Goal: Transaction & Acquisition: Purchase product/service

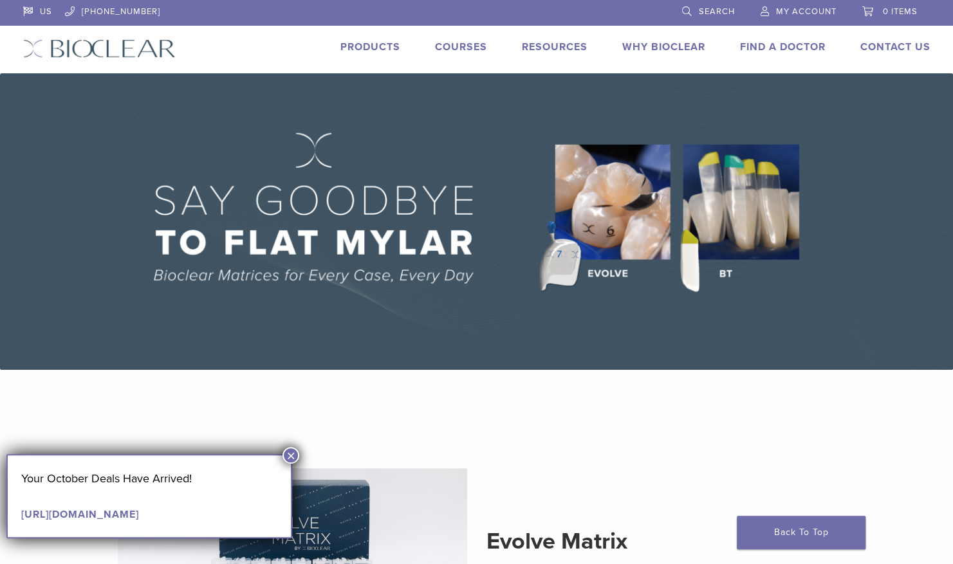
click at [385, 44] on link "Products" at bounding box center [370, 47] width 60 height 13
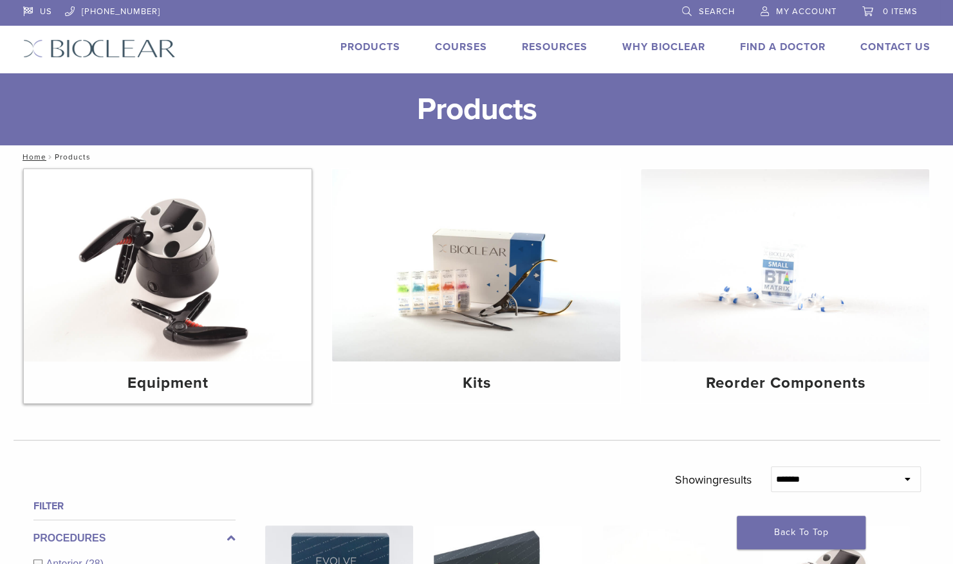
click at [154, 348] on img at bounding box center [168, 265] width 288 height 192
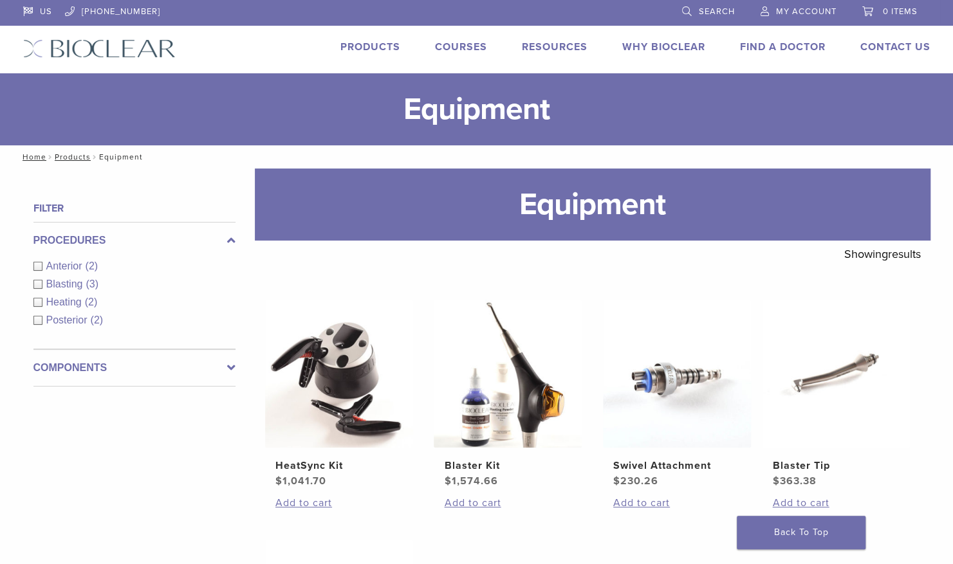
click at [89, 262] on span "(2)" at bounding box center [92, 266] width 13 height 11
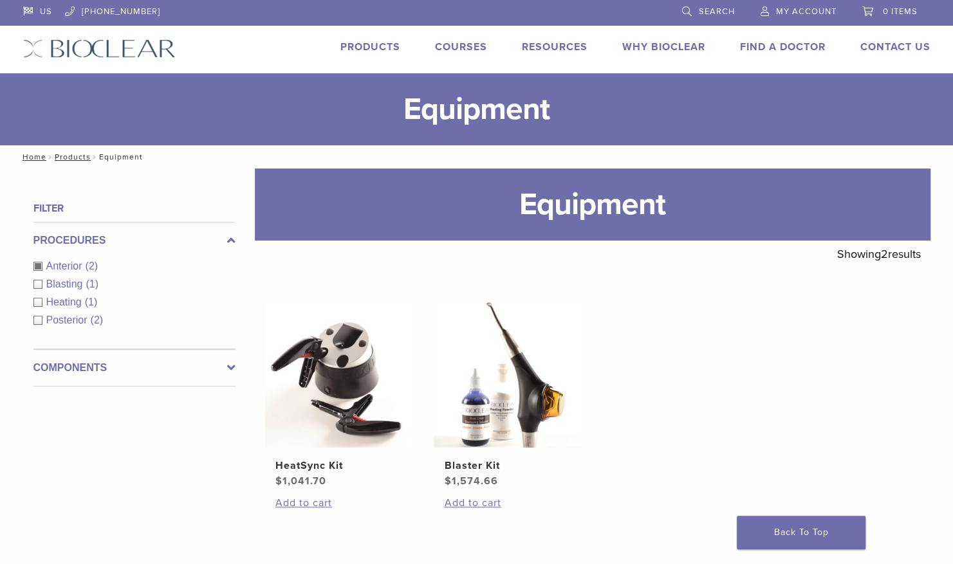
click at [381, 47] on link "Products" at bounding box center [370, 47] width 60 height 13
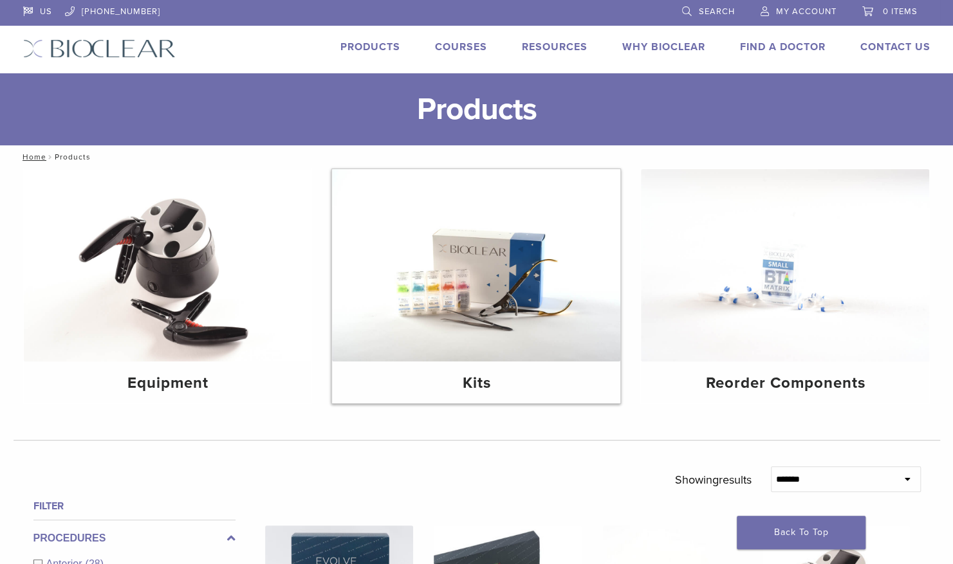
click at [504, 327] on img at bounding box center [476, 265] width 288 height 192
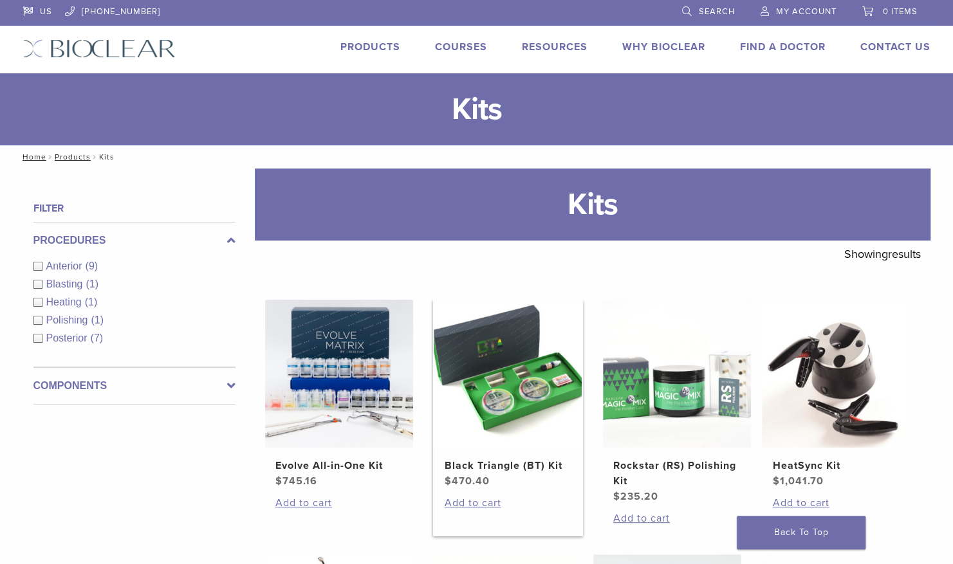
click at [528, 407] on img at bounding box center [508, 374] width 148 height 148
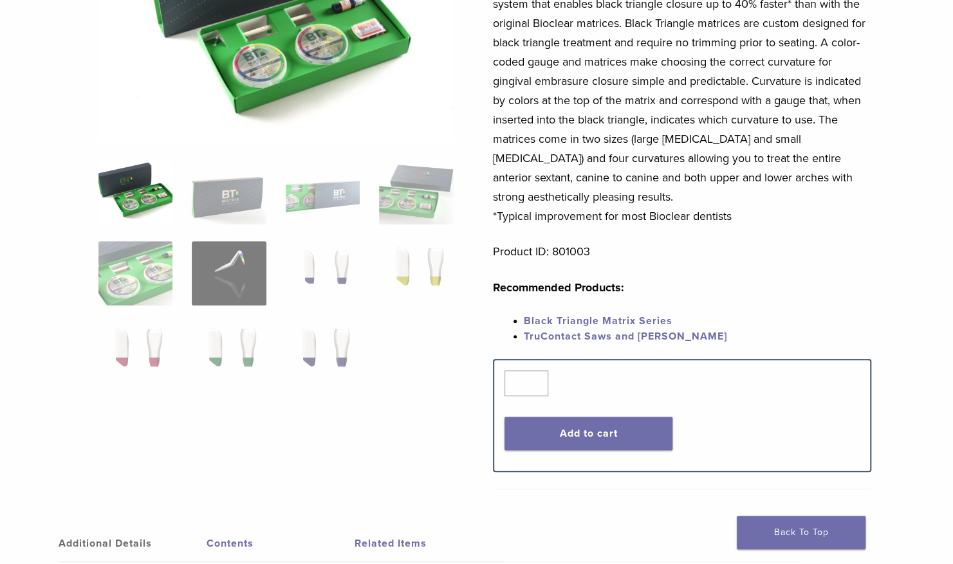
scroll to position [244, 0]
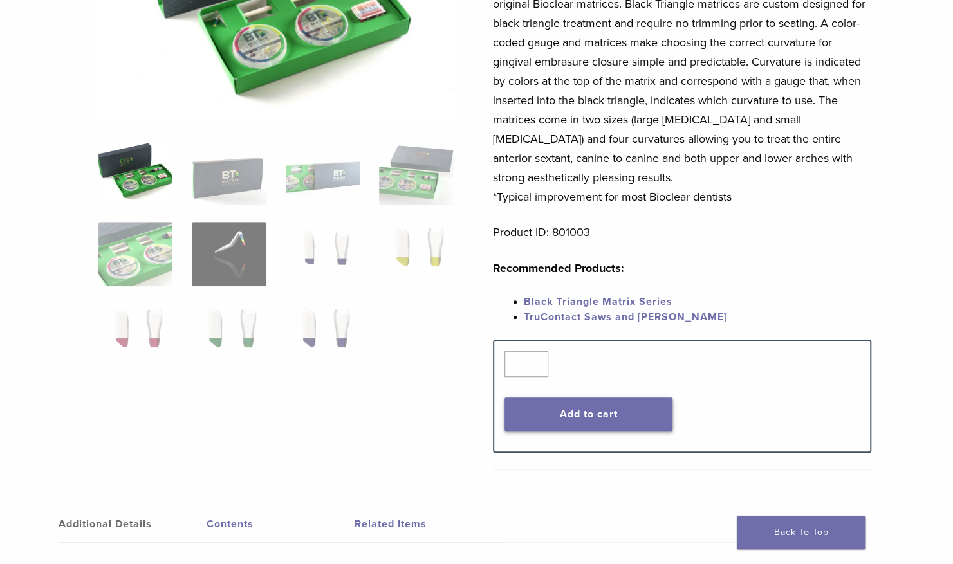
click at [620, 423] on button "Add to cart" at bounding box center [588, 414] width 168 height 33
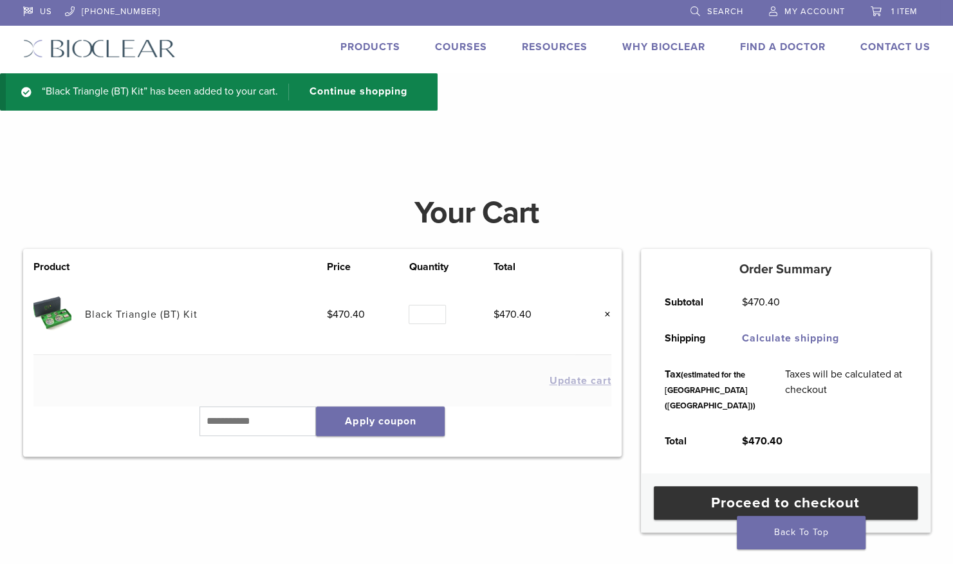
click at [453, 45] on link "Courses" at bounding box center [461, 47] width 52 height 13
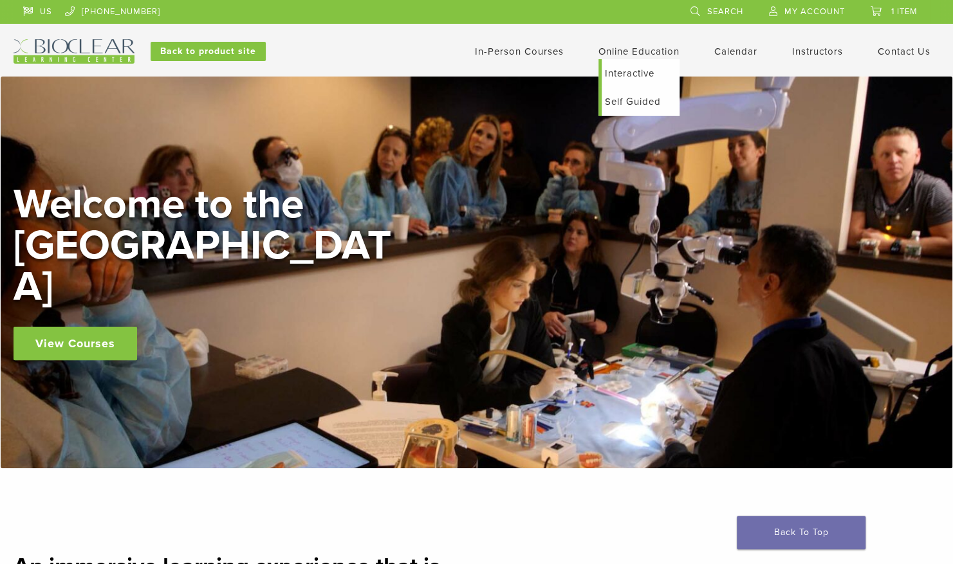
click at [623, 99] on link "Self Guided" at bounding box center [641, 102] width 78 height 28
